Goal: Task Accomplishment & Management: Manage account settings

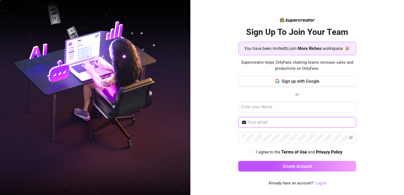
click at [262, 124] on input "text" at bounding box center [300, 122] width 105 height 6
click at [266, 110] on input "text" at bounding box center [297, 107] width 118 height 11
type input "Gesille"
click at [272, 122] on input "text" at bounding box center [300, 122] width 105 height 6
type input "[EMAIL_ADDRESS][DOMAIN_NAME]"
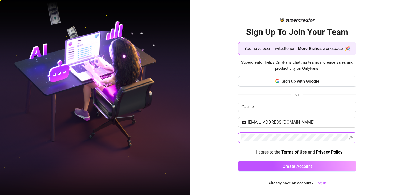
click at [274, 134] on span at bounding box center [297, 138] width 118 height 11
click at [353, 139] on span at bounding box center [297, 138] width 118 height 11
click at [351, 138] on icon "eye-invisible" at bounding box center [351, 138] width 4 height 4
click at [349, 139] on span at bounding box center [351, 138] width 4 height 6
click at [350, 137] on icon "eye" at bounding box center [351, 138] width 4 height 4
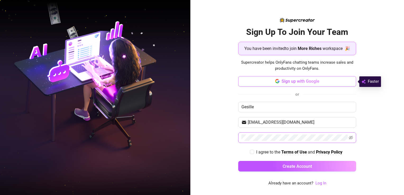
click at [275, 85] on button "Sign up with Google" at bounding box center [297, 81] width 118 height 11
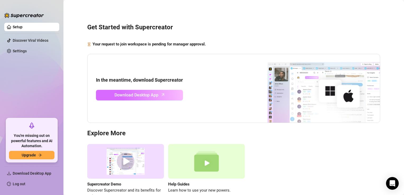
click at [167, 95] on link "Download Desktop App" at bounding box center [139, 95] width 87 height 11
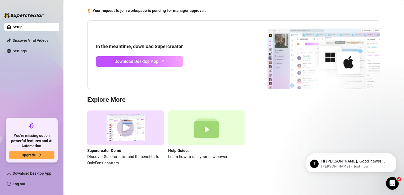
scroll to position [34, 0]
click at [391, 183] on icon "Open Intercom Messenger" at bounding box center [392, 183] width 9 height 9
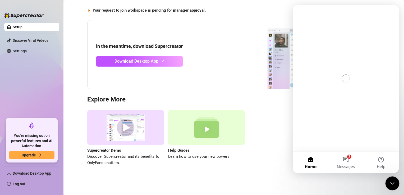
scroll to position [0, 0]
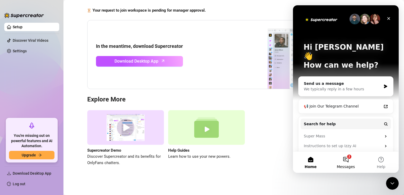
click at [352, 167] on span "Messages" at bounding box center [346, 167] width 18 height 4
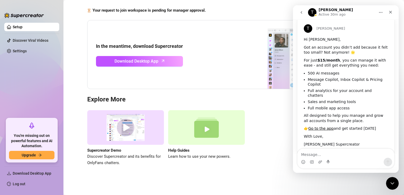
scroll to position [23, 0]
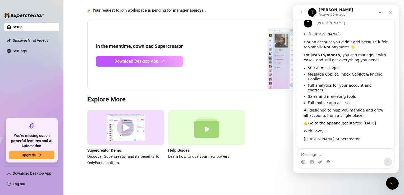
click at [272, 131] on div "Supercreator Demo Discover Supercreator and its benefits for OnlyFans chatters.…" at bounding box center [233, 138] width 293 height 56
drag, startPoint x: 391, startPoint y: 17, endPoint x: 390, endPoint y: 13, distance: 3.5
click at [390, 15] on div "Intercom messenger" at bounding box center [391, 12] width 10 height 10
click at [390, 13] on icon "Close" at bounding box center [391, 12] width 4 height 4
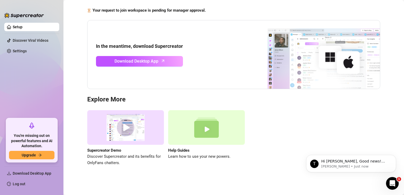
scroll to position [0, 0]
